Goal: Task Accomplishment & Management: Use online tool/utility

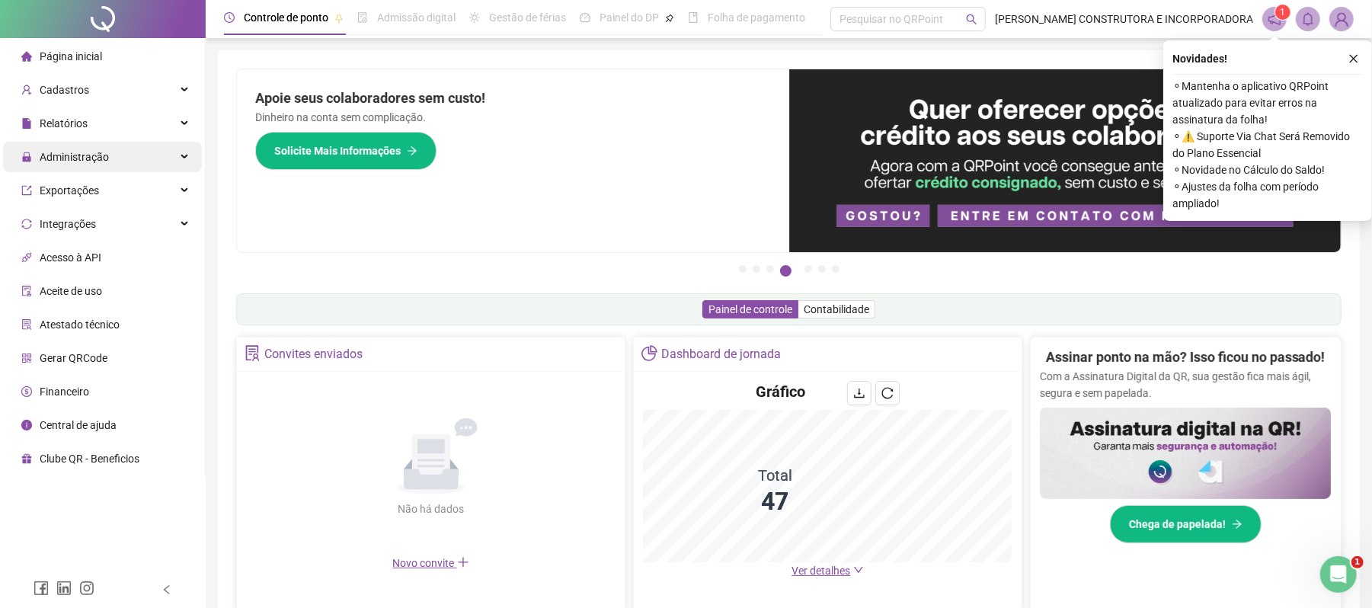
click at [105, 151] on span "Administração" at bounding box center [74, 157] width 69 height 12
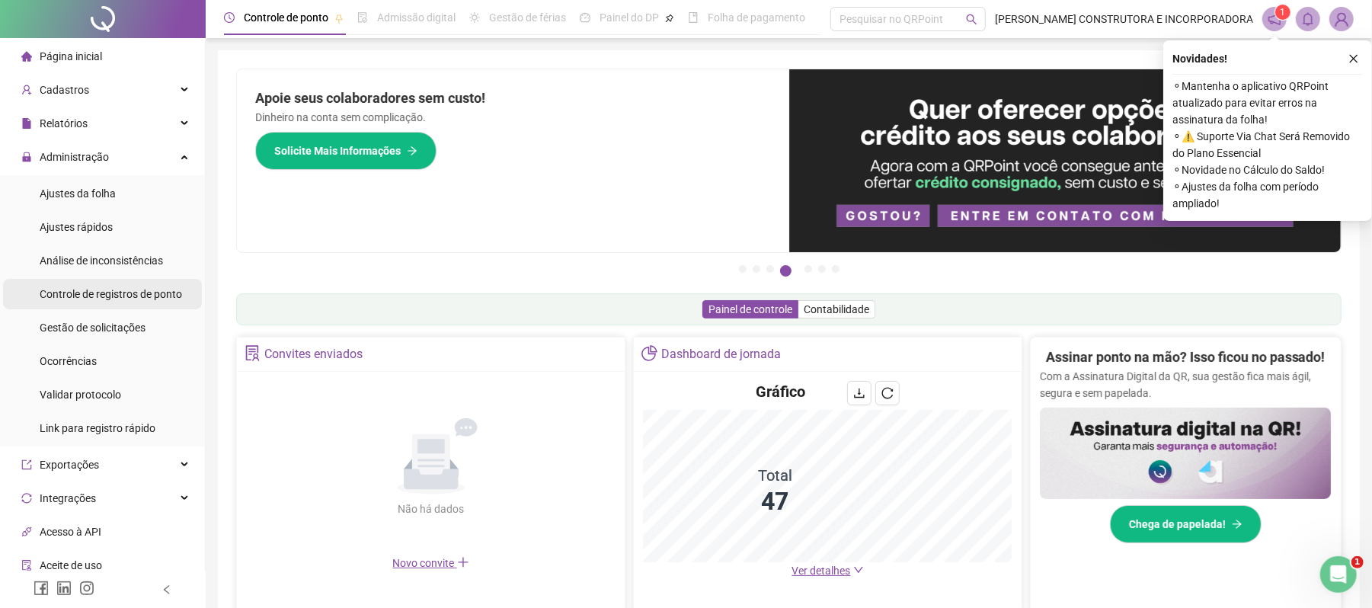
click at [113, 305] on div "Controle de registros de ponto" at bounding box center [111, 294] width 142 height 30
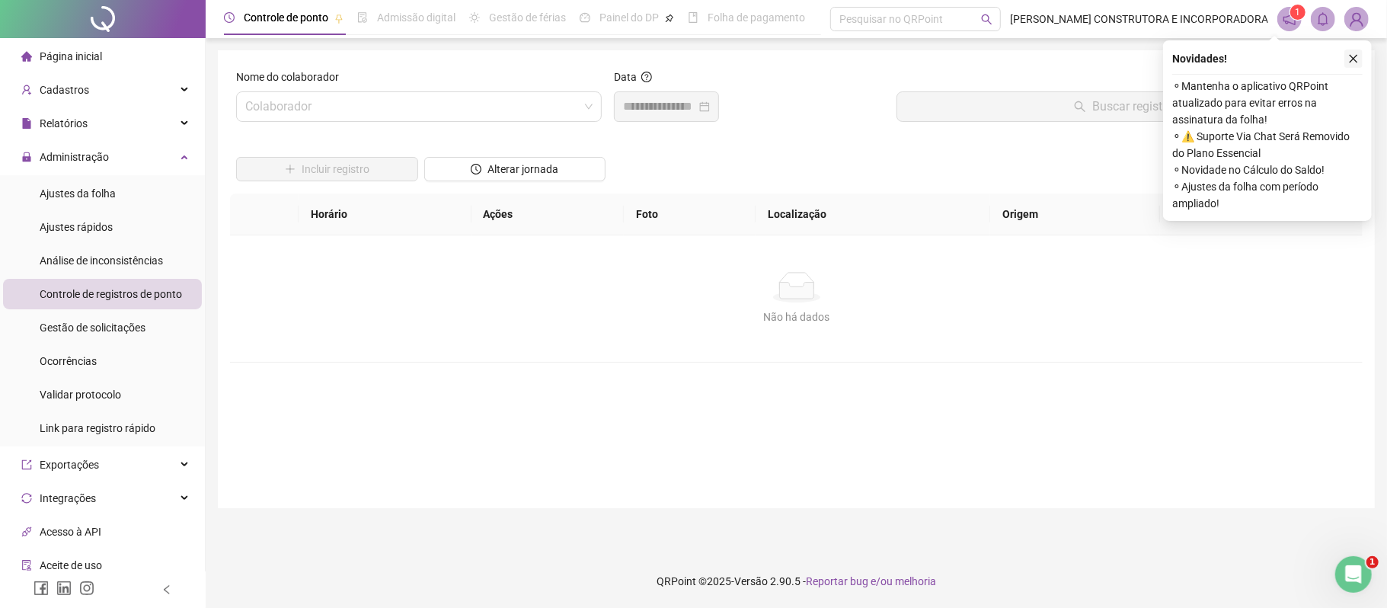
click at [1356, 62] on icon "close" at bounding box center [1353, 58] width 11 height 11
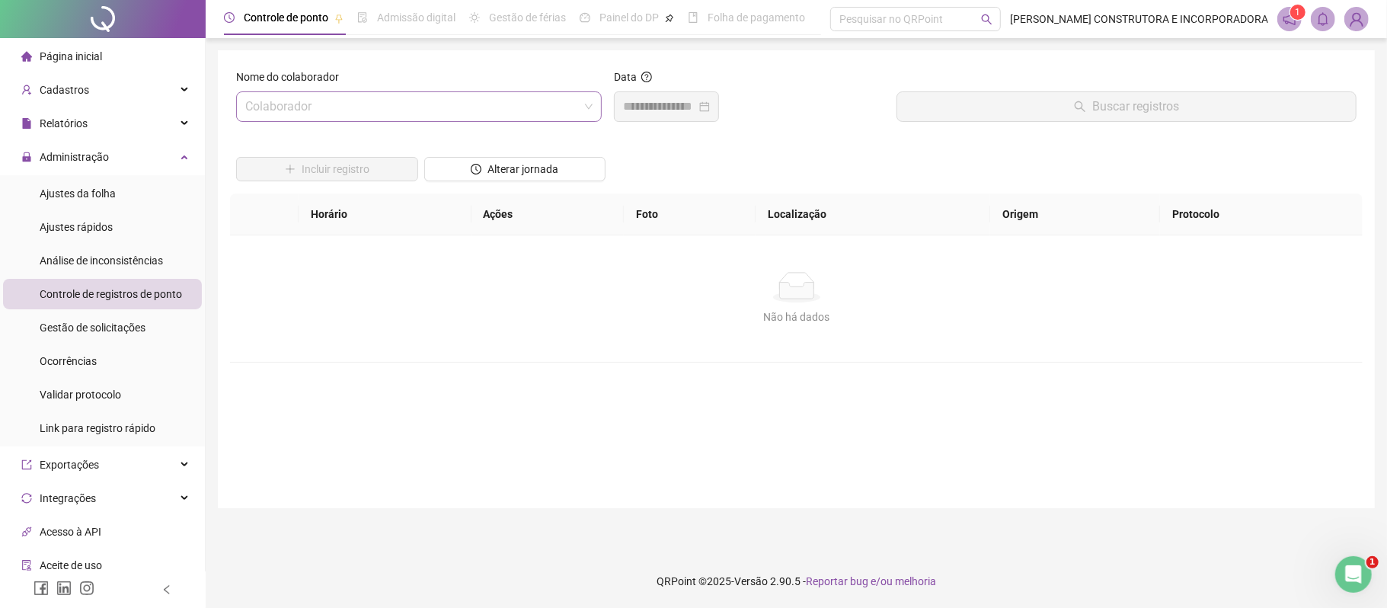
click at [440, 119] on input "search" at bounding box center [412, 106] width 334 height 29
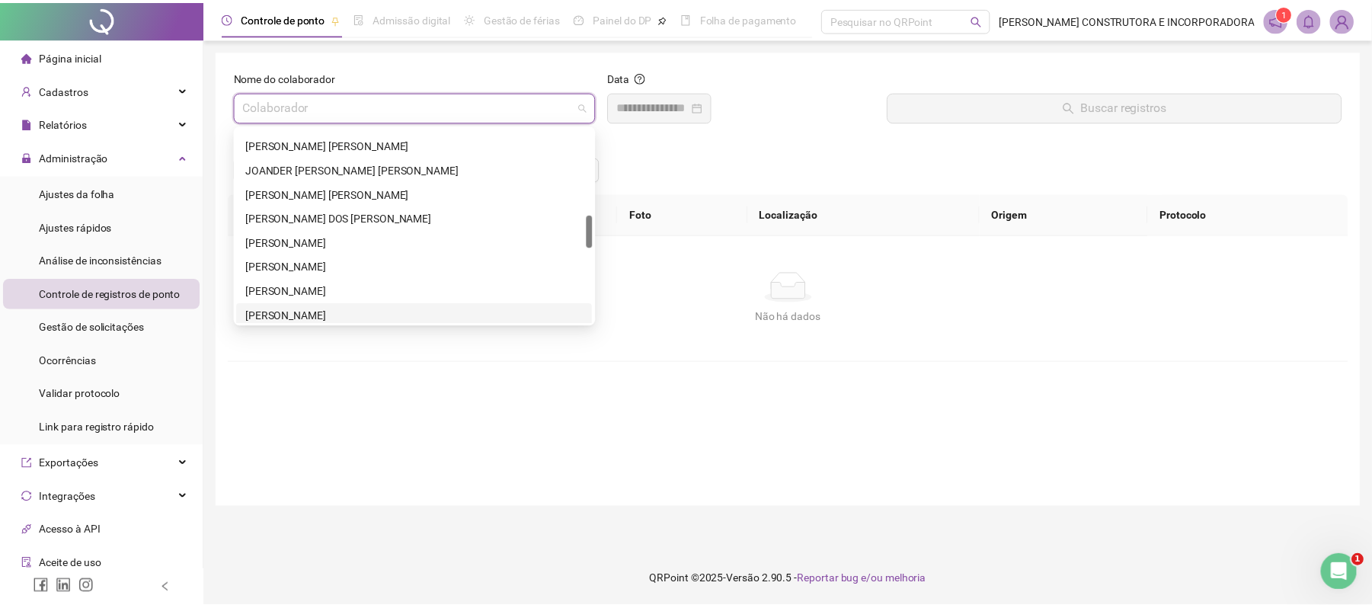
scroll to position [711, 0]
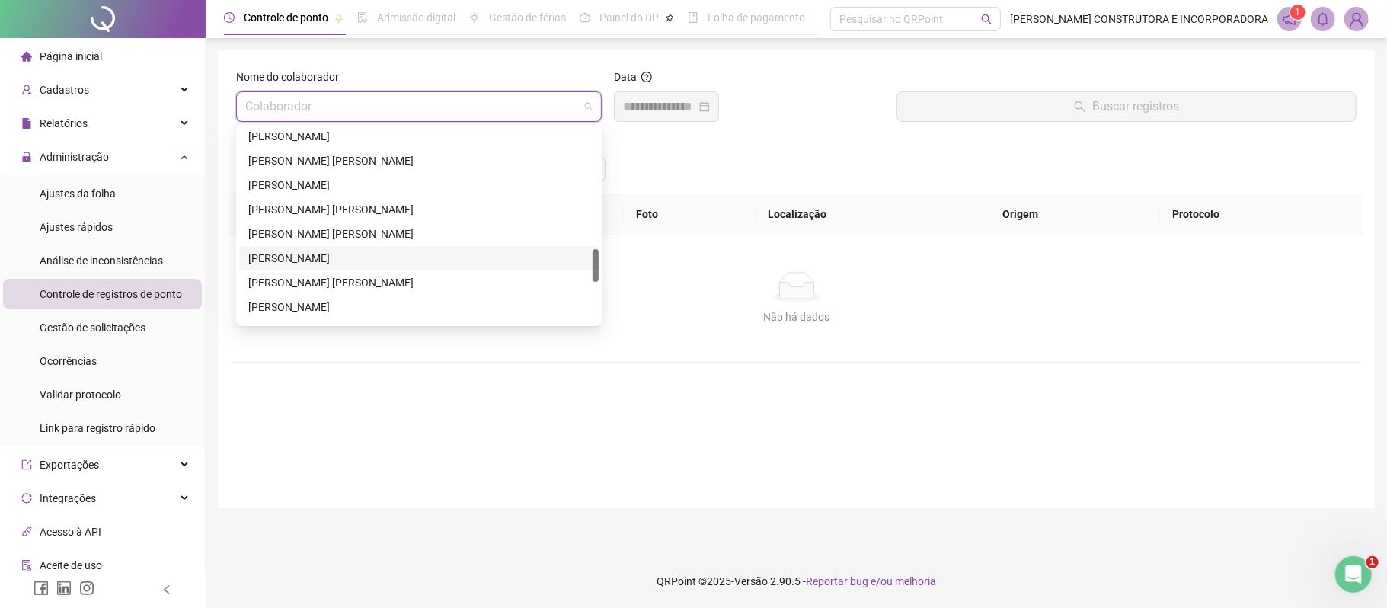
click at [309, 254] on div "[PERSON_NAME]" at bounding box center [418, 258] width 341 height 17
click at [309, 254] on div "Não há dados Não há dados" at bounding box center [796, 298] width 1133 height 126
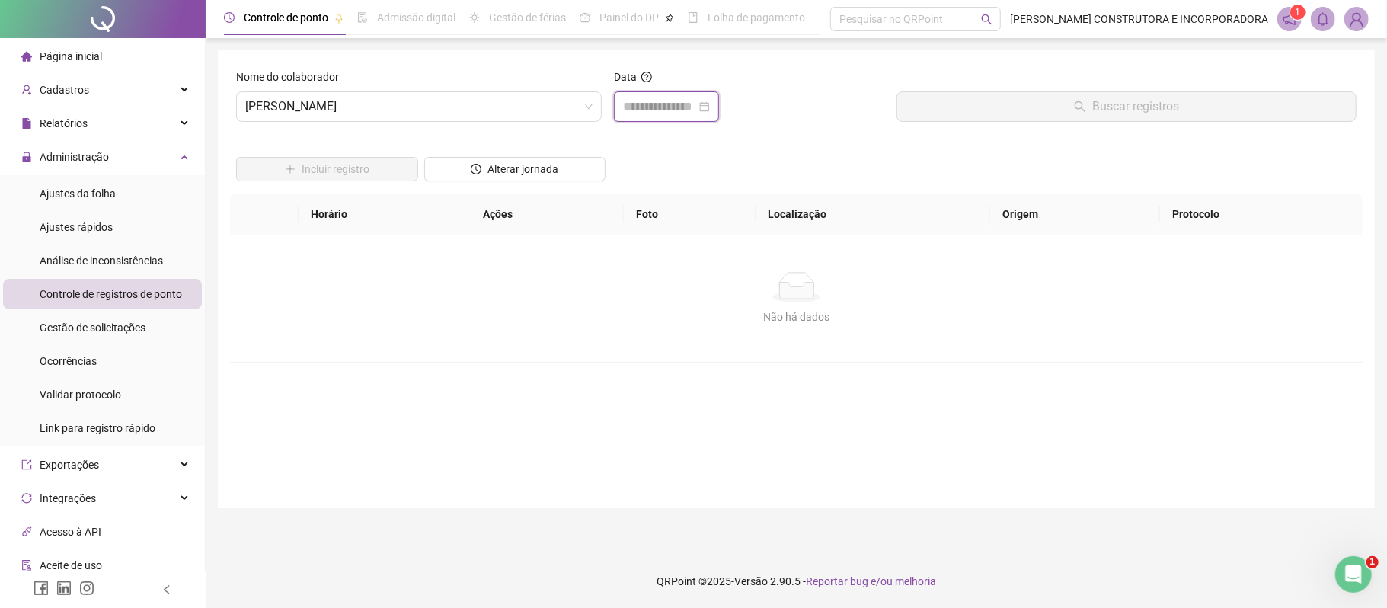
click at [672, 113] on input at bounding box center [659, 107] width 73 height 18
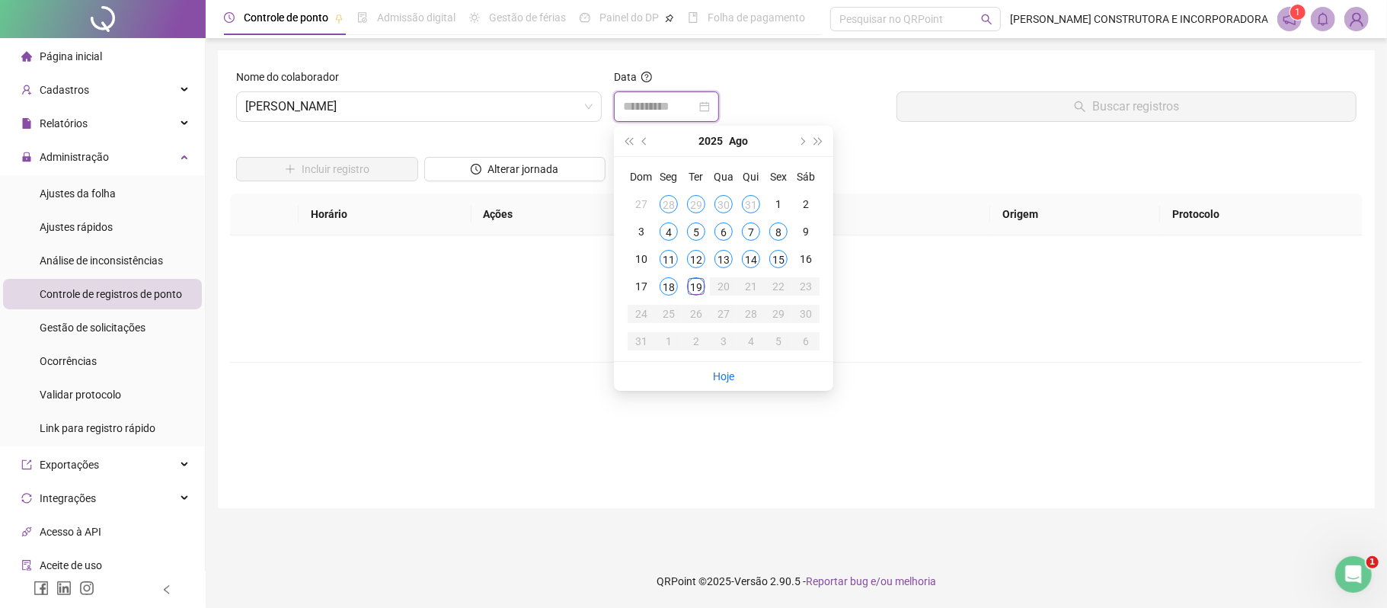
type input "**********"
click at [698, 291] on div "19" at bounding box center [696, 286] width 18 height 18
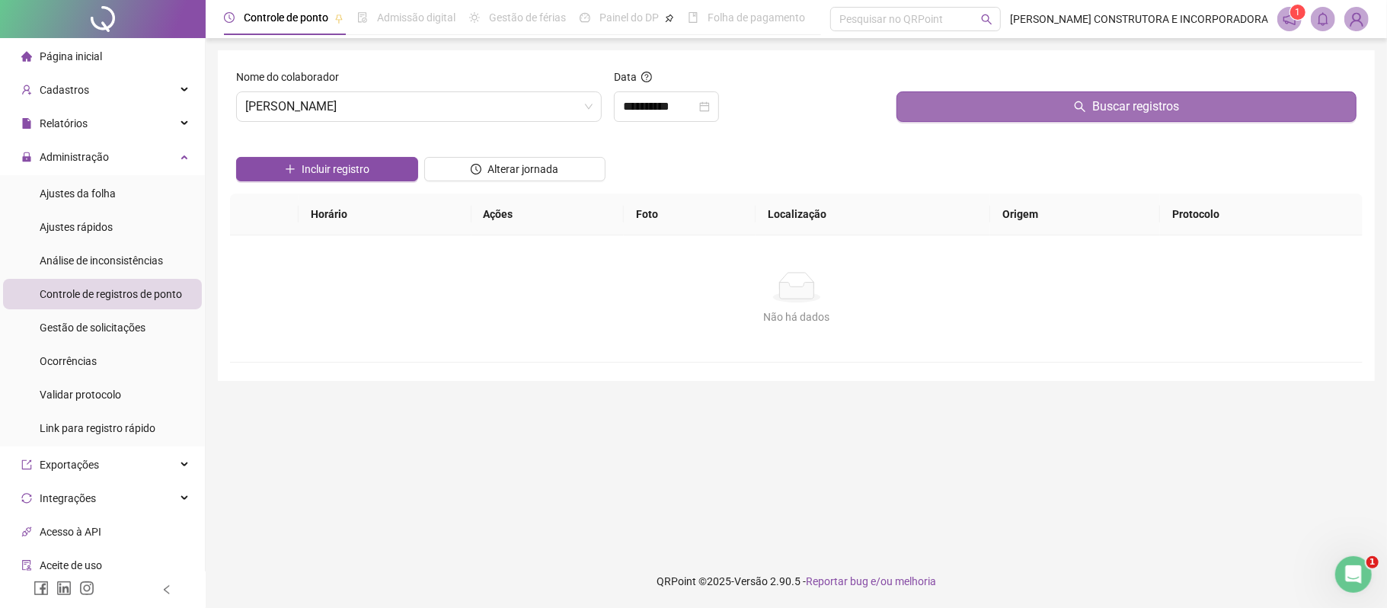
click at [1076, 101] on icon "search" at bounding box center [1080, 107] width 12 height 12
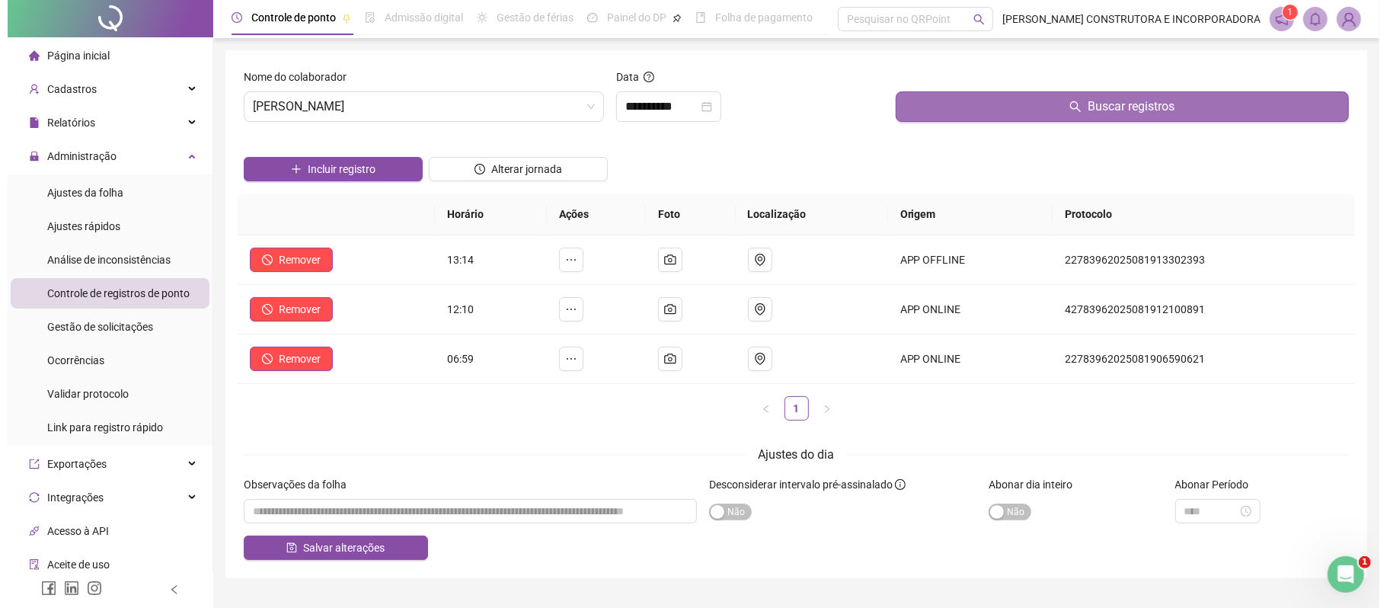
scroll to position [0, 0]
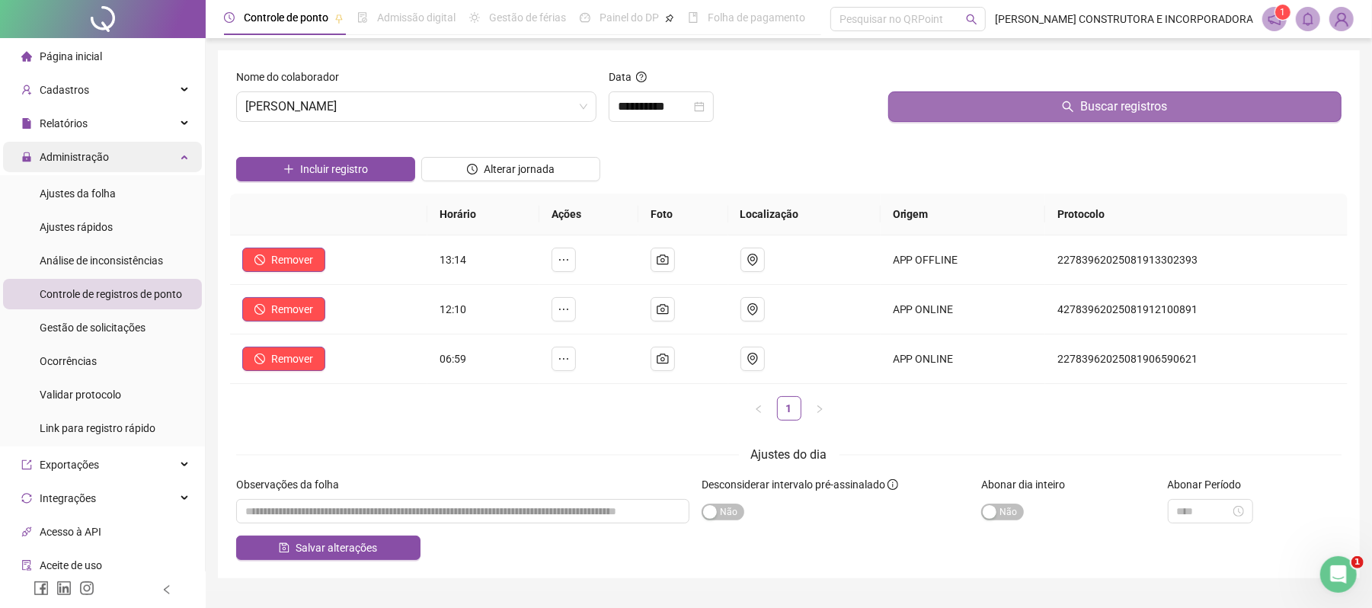
click at [119, 168] on div "Administração" at bounding box center [102, 157] width 199 height 30
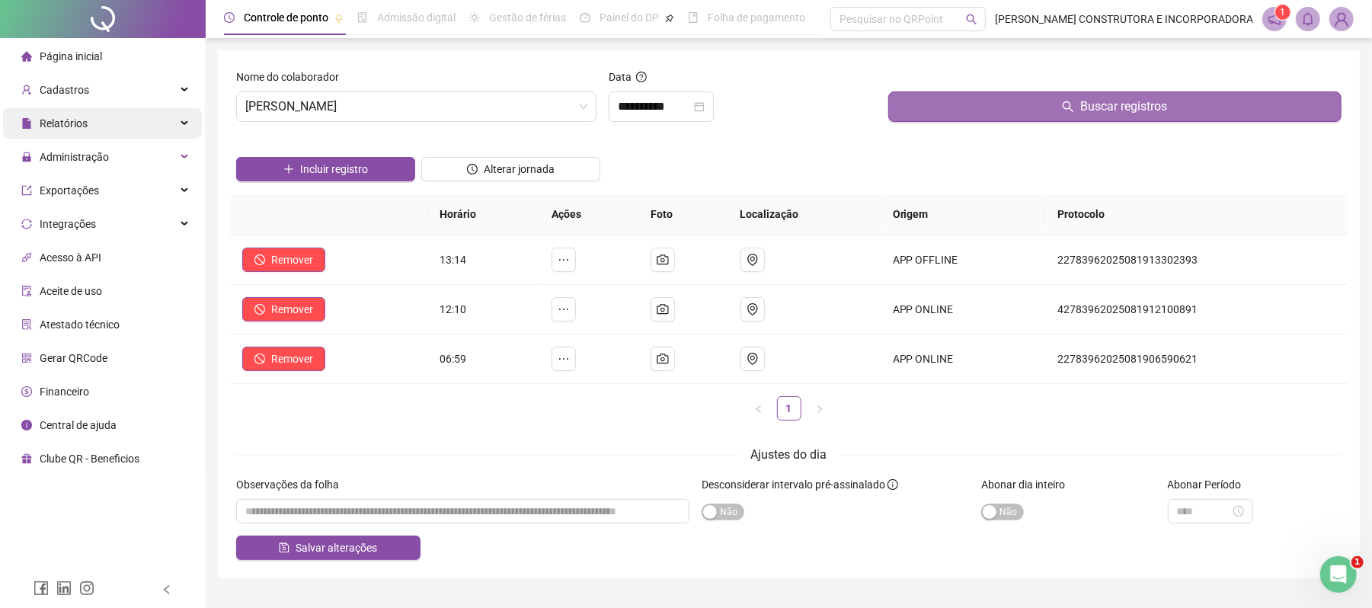
click at [135, 128] on div "Relatórios" at bounding box center [102, 123] width 199 height 30
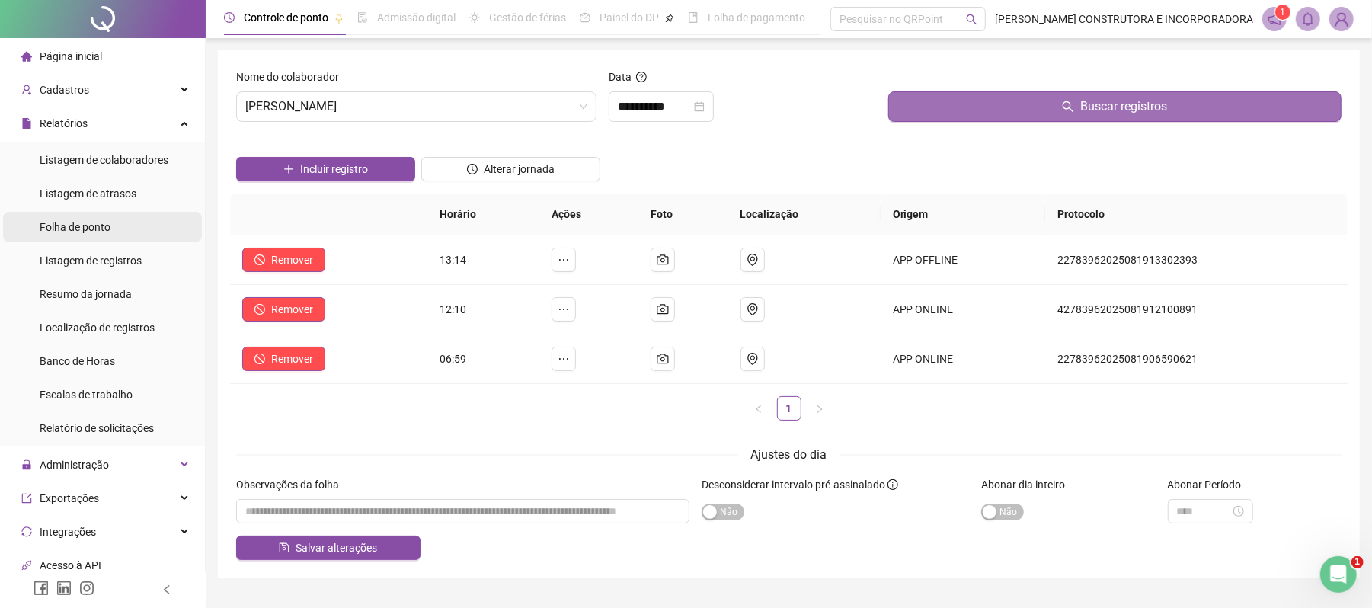
click at [99, 224] on span "Folha de ponto" at bounding box center [75, 227] width 71 height 12
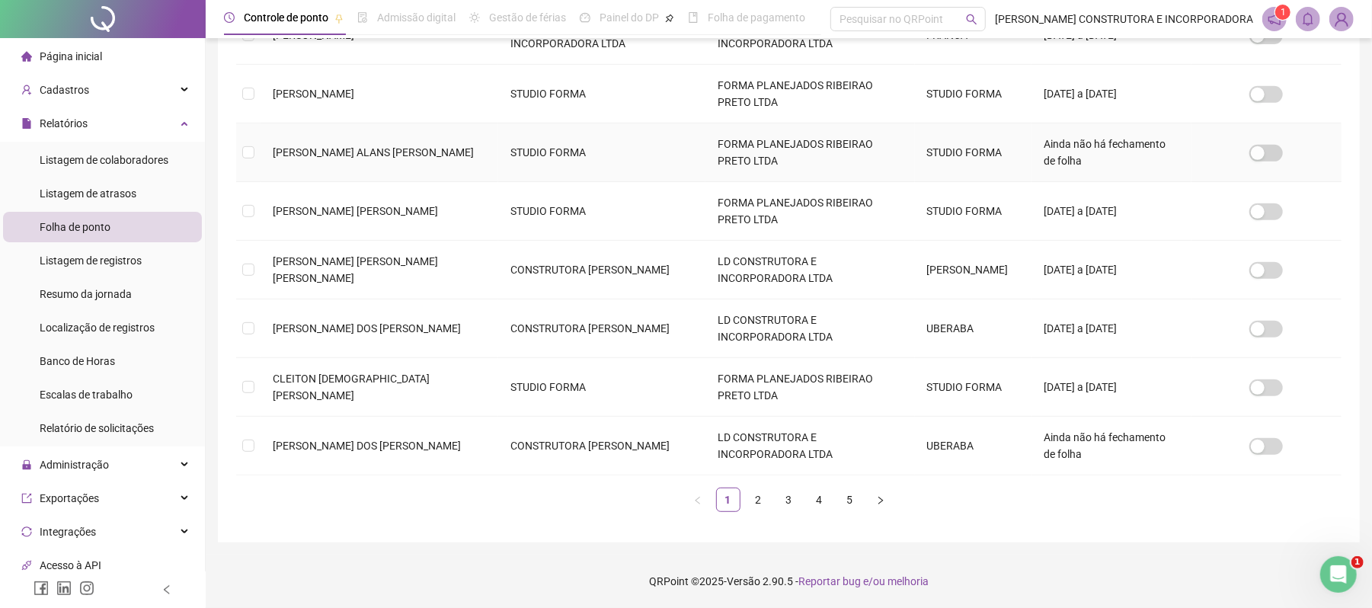
scroll to position [455, 0]
click at [790, 500] on link "3" at bounding box center [789, 499] width 23 height 23
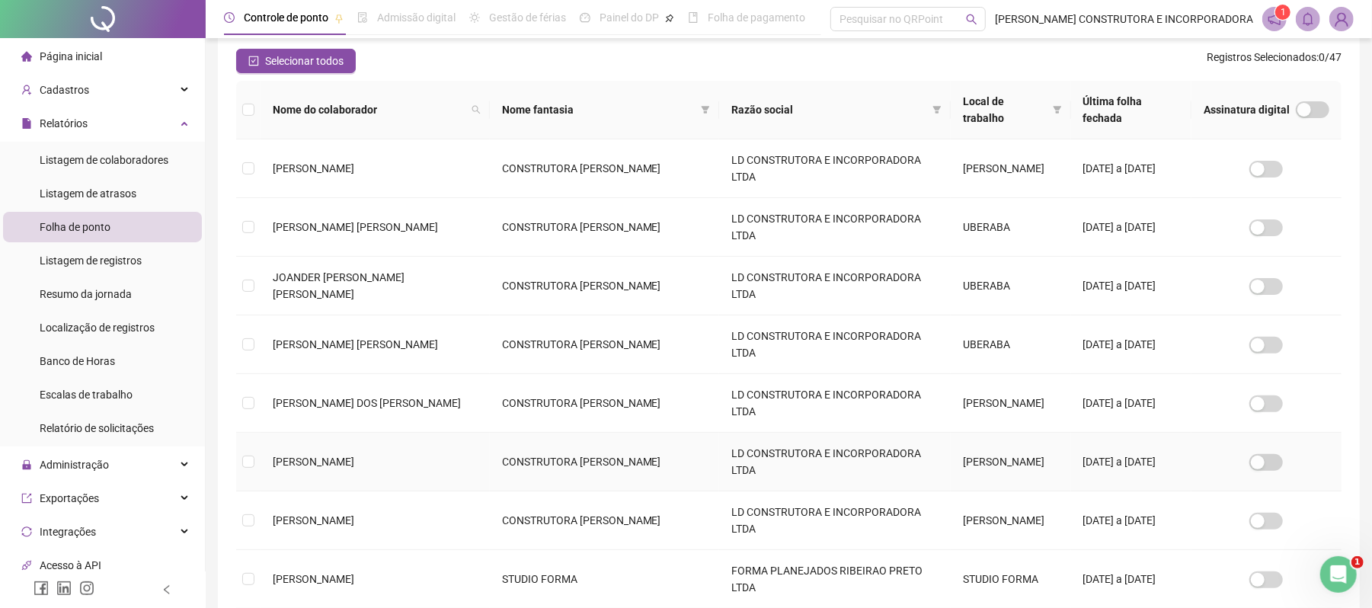
scroll to position [203, 0]
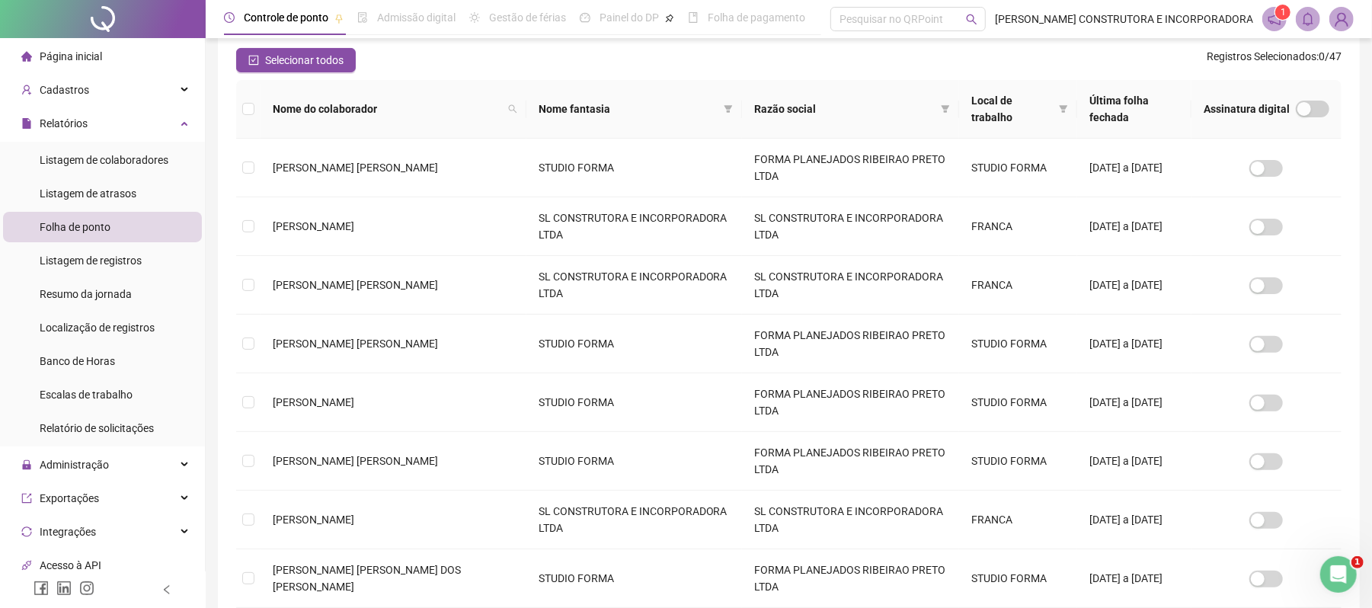
scroll to position [8, 0]
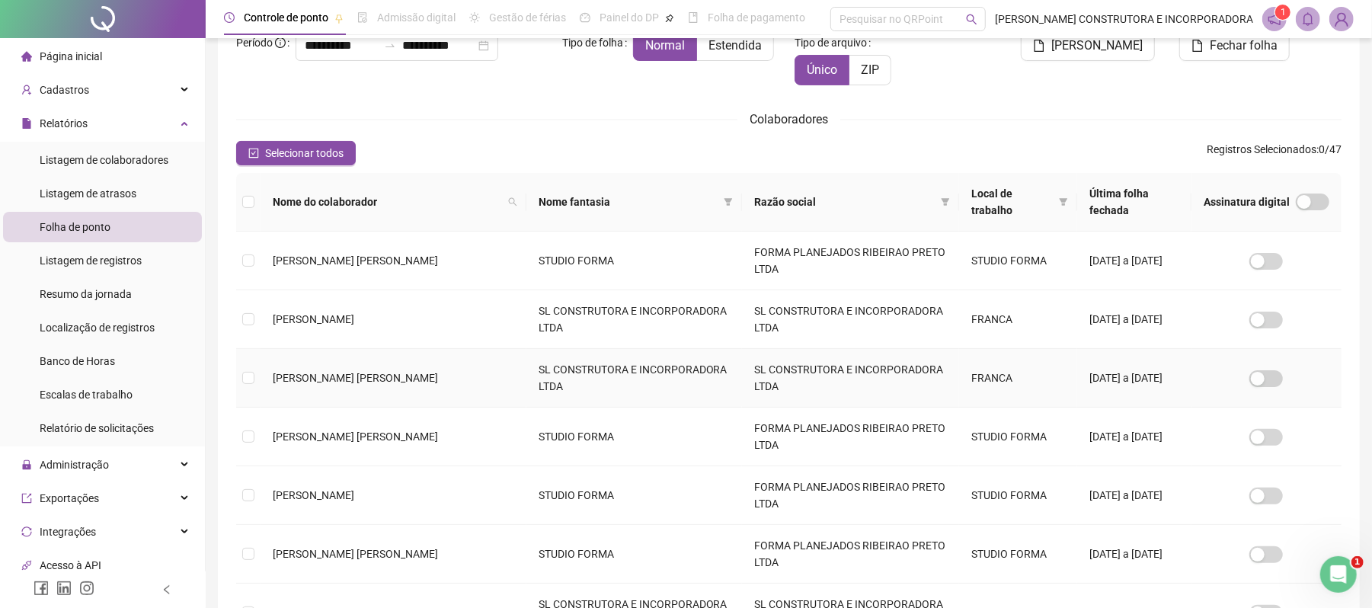
click at [354, 497] on span "[PERSON_NAME]" at bounding box center [314, 495] width 82 height 12
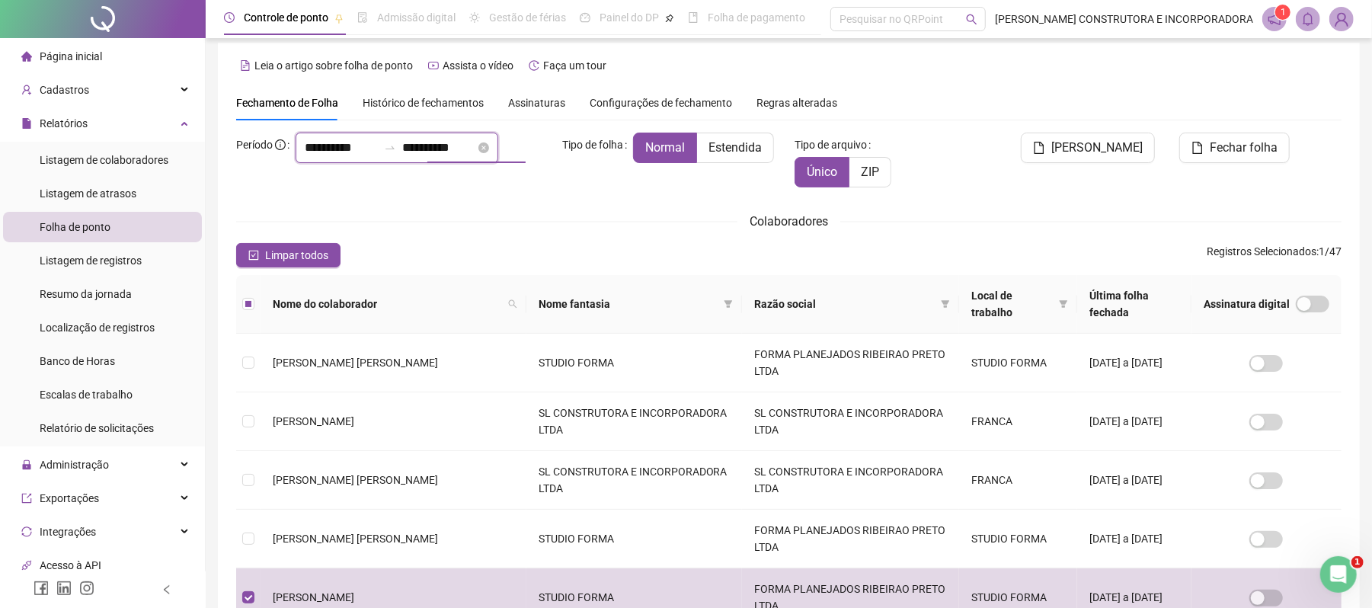
click at [440, 145] on input "**********" at bounding box center [438, 148] width 73 height 18
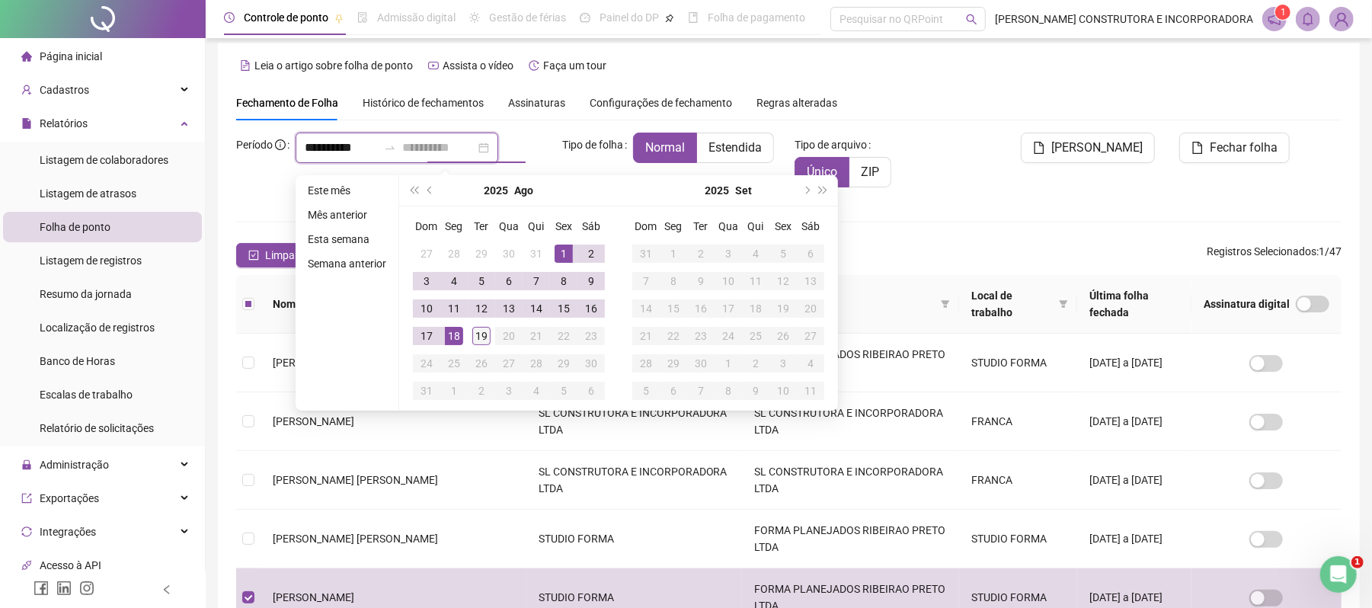
type input "**********"
click at [481, 329] on div "19" at bounding box center [481, 336] width 18 height 18
type input "**********"
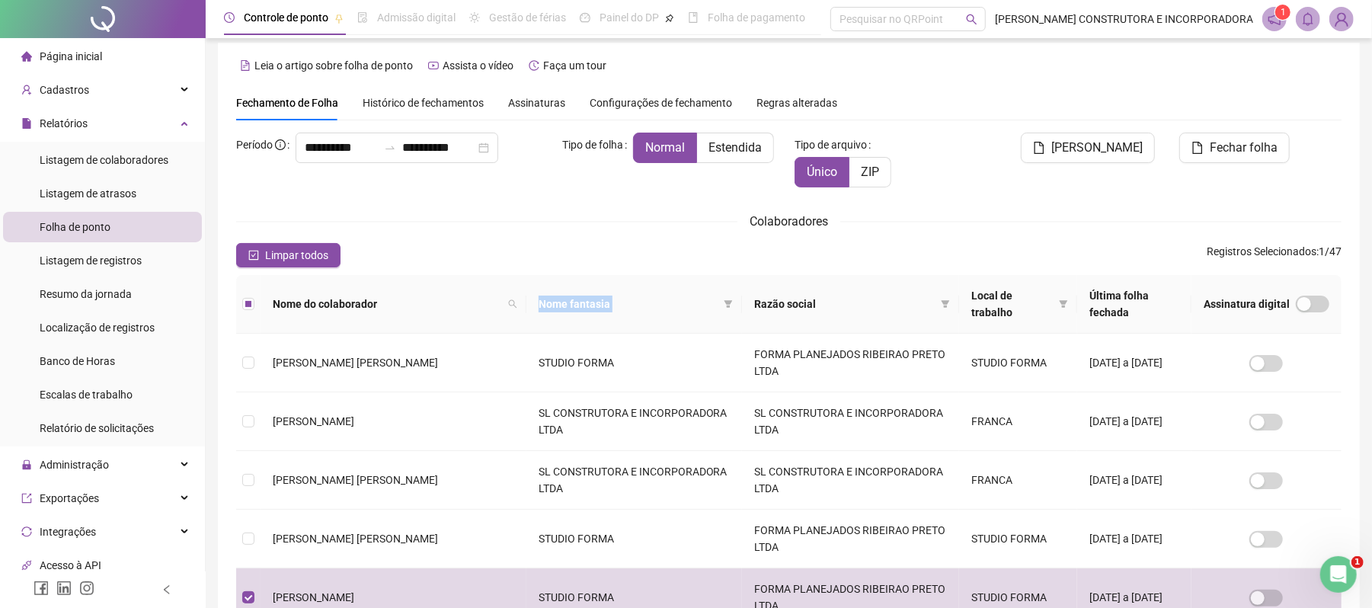
click at [481, 329] on th "Nome do colaborador" at bounding box center [394, 304] width 266 height 59
click at [1108, 142] on span "[PERSON_NAME]" at bounding box center [1096, 148] width 91 height 18
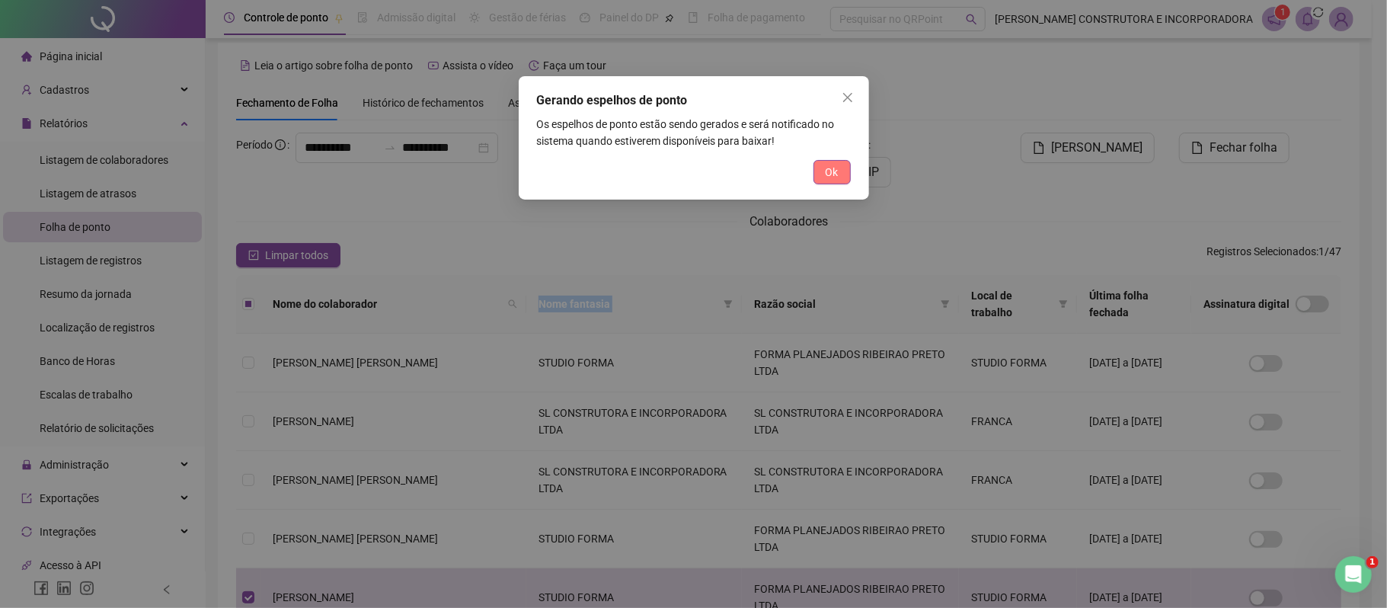
click at [829, 171] on span "Ok" at bounding box center [832, 172] width 13 height 17
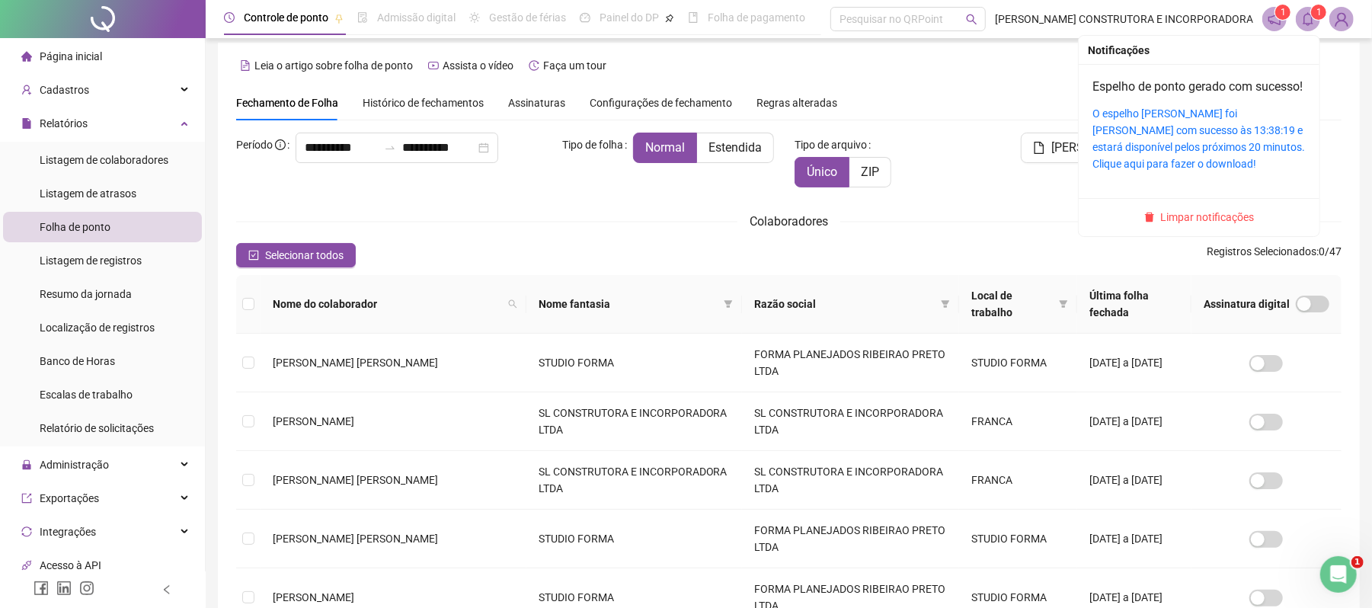
click at [1312, 21] on icon "bell" at bounding box center [1308, 19] width 11 height 14
click at [1159, 150] on link "O espelho [PERSON_NAME] foi [PERSON_NAME] com sucesso às 13:38:19 e estará disp…" at bounding box center [1198, 138] width 213 height 62
